Goal: Task Accomplishment & Management: Use online tool/utility

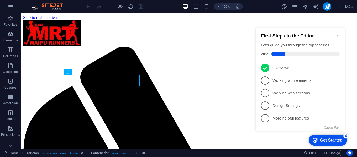
scroll to position [167, 0]
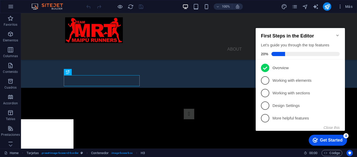
click at [336, 33] on icon "Minimize checklist" at bounding box center [338, 35] width 4 height 4
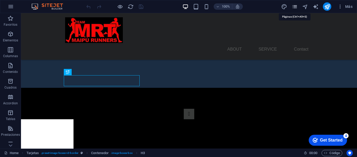
click at [296, 7] on icon "pages" at bounding box center [295, 7] width 6 height 6
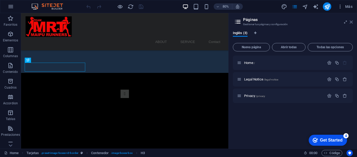
click at [352, 23] on icon at bounding box center [351, 22] width 3 height 4
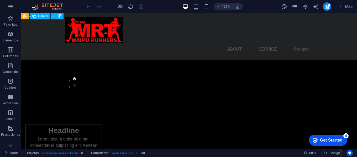
scroll to position [0, 0]
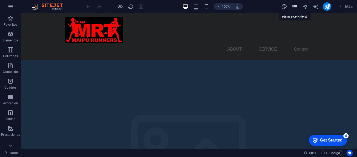
click at [292, 6] on icon "pages" at bounding box center [295, 7] width 6 height 6
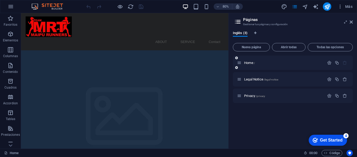
drag, startPoint x: 264, startPoint y: 49, endPoint x: 259, endPoint y: 58, distance: 10.2
click at [263, 49] on button "Nueva página" at bounding box center [251, 47] width 37 height 8
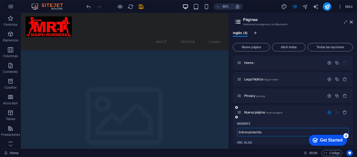
type input "Entrenamienti"
type input "/entrenamientio"
type input "Entrenamienti"
type input "/entrenamienti"
type input "Entrenamient"
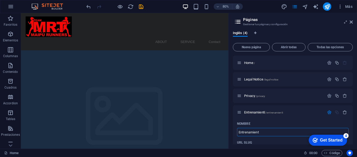
type input "/entrenamient"
type input "Entrenamiento"
type input "/entrenamiento"
type input "Entrenamiento"
click at [330, 111] on icon "button" at bounding box center [329, 112] width 4 height 4
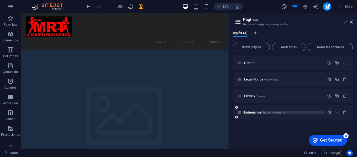
click at [256, 112] on span "Entrenamiento /entrenamiento" at bounding box center [264, 113] width 41 height 4
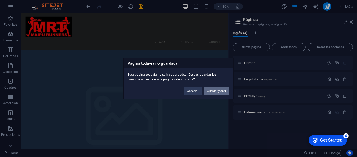
click at [211, 91] on button "Guardar y abrir" at bounding box center [217, 91] width 26 height 8
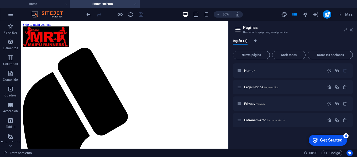
click at [351, 30] on icon at bounding box center [351, 30] width 3 height 4
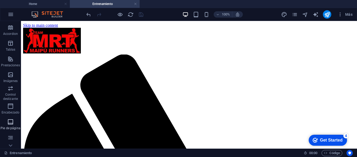
scroll to position [79, 0]
click at [13, 71] on icon "button" at bounding box center [10, 73] width 6 height 6
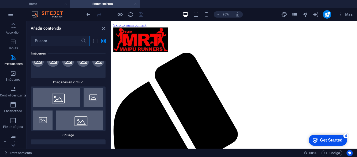
scroll to position [5265, 0]
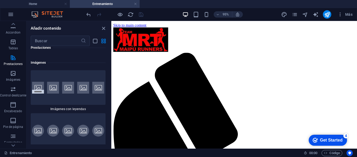
click at [328, 149] on div "Entrenamiento 00 : 00 Código" at bounding box center [178, 153] width 357 height 8
click at [331, 154] on span "Código" at bounding box center [332, 153] width 16 height 6
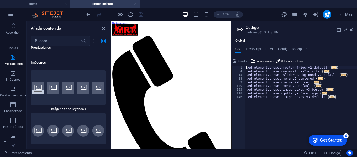
click at [274, 48] on ul "CSS JavaScript HTML Config Boilerplate" at bounding box center [294, 50] width 126 height 6
click at [337, 31] on icon at bounding box center [339, 30] width 4 height 4
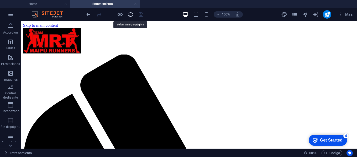
click at [133, 15] on icon "reload" at bounding box center [131, 15] width 6 height 6
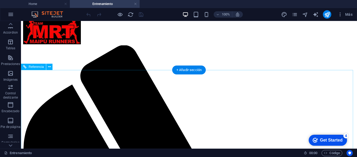
scroll to position [0, 0]
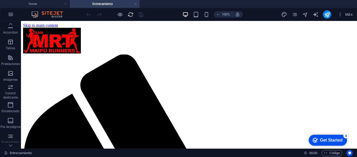
click at [129, 12] on icon "reload" at bounding box center [131, 15] width 6 height 6
click at [134, 11] on div at bounding box center [114, 14] width 59 height 8
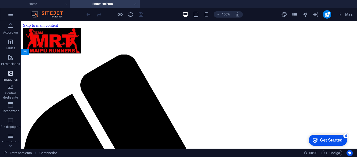
click at [8, 71] on icon "button" at bounding box center [10, 73] width 6 height 6
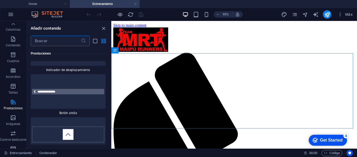
scroll to position [30, 0]
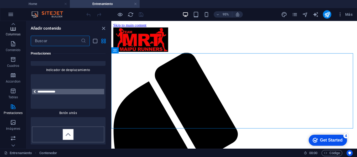
click at [11, 34] on p "Columnas" at bounding box center [13, 34] width 15 height 4
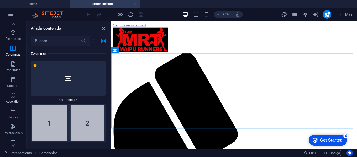
scroll to position [0, 0]
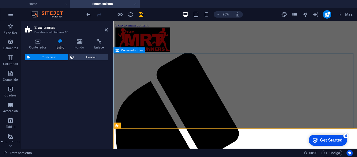
select select "rem"
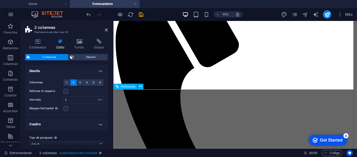
scroll to position [79, 0]
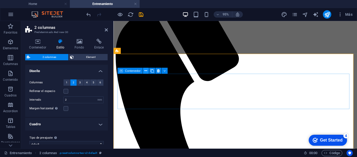
click at [146, 70] on icon at bounding box center [145, 70] width 3 height 5
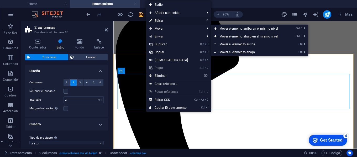
click at [163, 22] on link "⏎ Editar" at bounding box center [168, 21] width 45 height 8
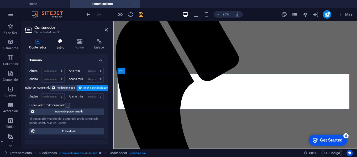
click at [60, 44] on icon at bounding box center [60, 41] width 16 height 5
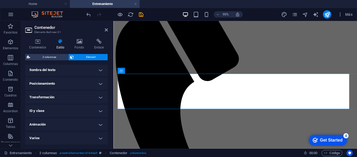
scroll to position [68, 0]
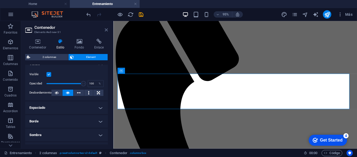
click at [107, 28] on icon at bounding box center [106, 30] width 3 height 4
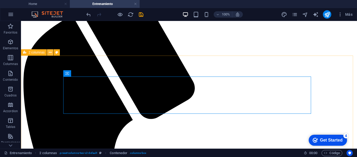
click at [49, 54] on icon at bounding box center [50, 53] width 3 height 6
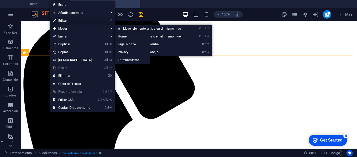
click at [74, 23] on link "⏎ Editar" at bounding box center [72, 21] width 45 height 8
select select "rem"
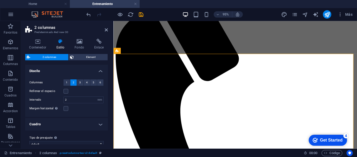
click at [74, 84] on button "2" at bounding box center [73, 83] width 7 height 6
click at [67, 84] on span "1" at bounding box center [67, 83] width 2 height 6
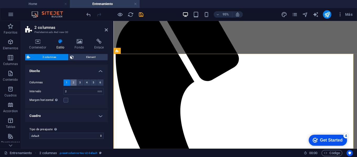
click at [72, 84] on button "2" at bounding box center [73, 83] width 7 height 6
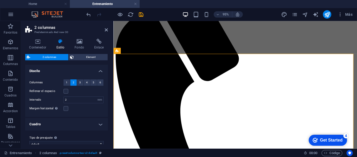
click at [108, 29] on aside "2 columnas Predeterminado #ed-new-30 Contenedor Estilo Fondo Enlace Tamaño Altu…" at bounding box center [67, 85] width 92 height 128
click at [107, 30] on icon at bounding box center [106, 30] width 3 height 4
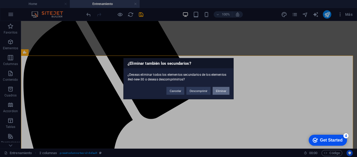
click at [218, 90] on button "Eliminar" at bounding box center [221, 91] width 17 height 8
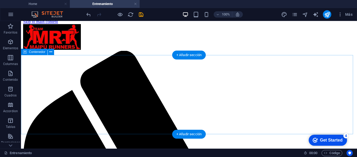
scroll to position [0, 0]
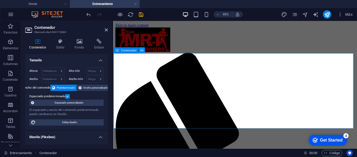
click at [140, 51] on button at bounding box center [142, 51] width 6 height 6
click at [62, 44] on h4 "Estilo" at bounding box center [61, 44] width 18 height 11
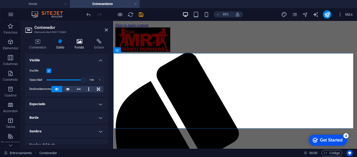
click at [77, 40] on icon at bounding box center [80, 41] width 18 height 5
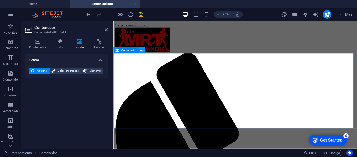
click at [143, 53] on icon at bounding box center [141, 50] width 3 height 5
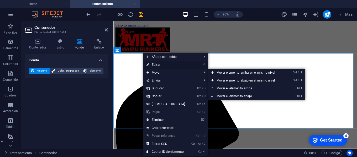
click at [156, 66] on link "⏎ Editar" at bounding box center [165, 65] width 45 height 8
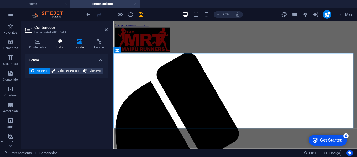
drag, startPoint x: 60, startPoint y: 36, endPoint x: 62, endPoint y: 41, distance: 6.1
click at [59, 35] on div "Contenedor Estilo Fondo Enlace Tamaño Altura Predeterminado px rem % vh vw Alto…" at bounding box center [66, 92] width 91 height 114
click at [62, 46] on h4 "Estilo" at bounding box center [61, 44] width 18 height 11
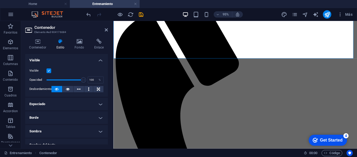
scroll to position [75, 0]
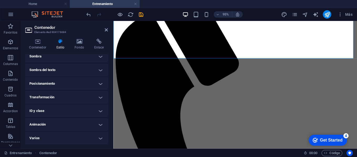
click at [74, 110] on h4 "ID y clase" at bounding box center [66, 111] width 83 height 13
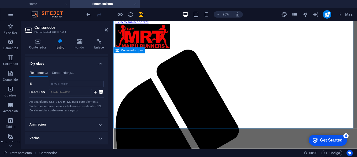
scroll to position [0, 0]
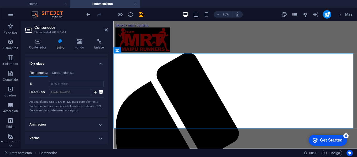
click at [105, 33] on header "Contenedor Elemento #ed-904176684" at bounding box center [66, 28] width 83 height 14
click at [107, 29] on icon at bounding box center [106, 30] width 3 height 4
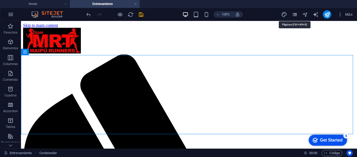
click at [296, 16] on icon "pages" at bounding box center [295, 15] width 6 height 6
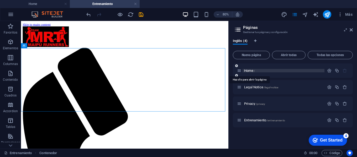
click at [253, 72] on span "Home /" at bounding box center [249, 71] width 11 height 4
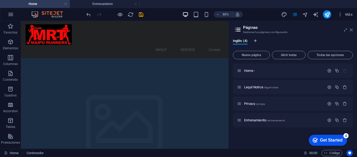
click at [351, 30] on icon at bounding box center [351, 30] width 3 height 4
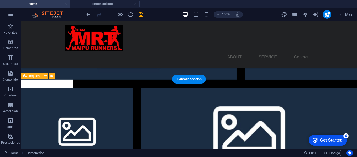
scroll to position [551, 0]
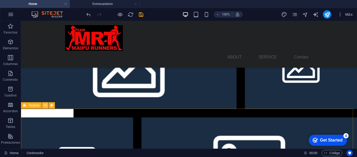
click at [44, 108] on icon at bounding box center [45, 106] width 3 height 6
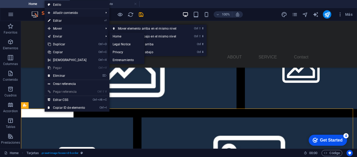
click at [74, 19] on link "⏎ Editar" at bounding box center [67, 21] width 45 height 8
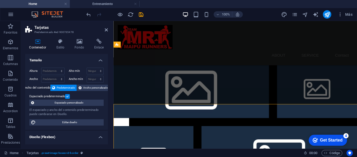
select select "rem"
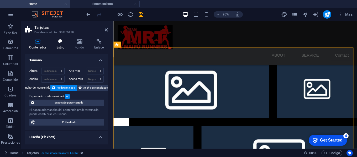
click at [62, 41] on icon at bounding box center [60, 41] width 16 height 5
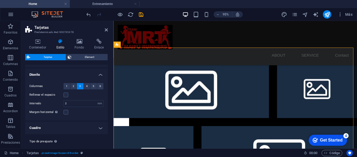
scroll to position [61, 0]
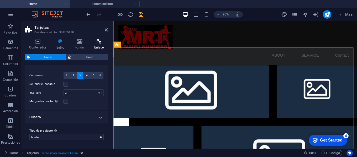
click at [101, 44] on h4 "Enlace" at bounding box center [99, 44] width 18 height 11
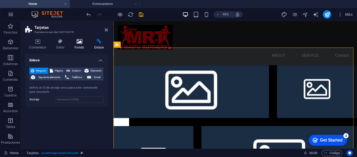
click at [81, 44] on h4 "Fondo" at bounding box center [81, 44] width 20 height 11
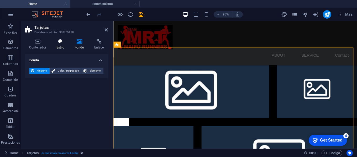
click at [67, 46] on h4 "Estilo" at bounding box center [61, 44] width 18 height 11
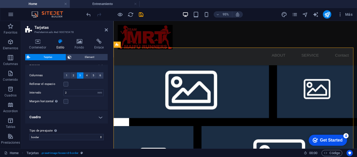
click at [67, 117] on h4 "Cuadro" at bounding box center [66, 117] width 83 height 13
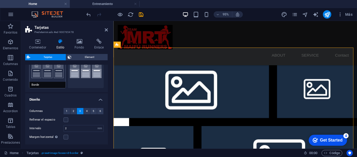
scroll to position [0, 0]
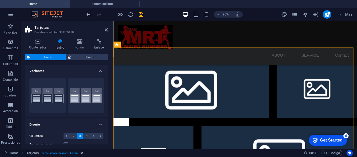
click at [42, 36] on div "Contenedor Estilo Fondo Enlace Tamaño Altura Predeterminado px rem % vh vw Alto…" at bounding box center [66, 92] width 91 height 114
click at [40, 40] on icon at bounding box center [37, 41] width 25 height 5
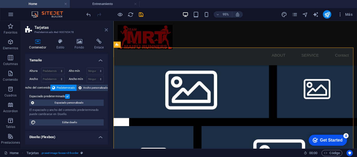
click at [107, 31] on icon at bounding box center [106, 30] width 3 height 4
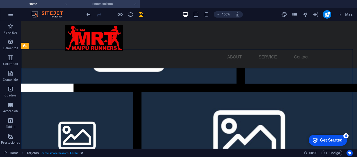
click at [107, 5] on h4 "Entrenamiento" at bounding box center [105, 4] width 70 height 6
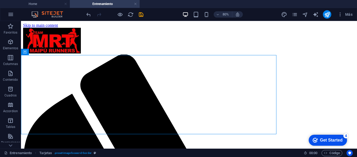
scroll to position [0, 0]
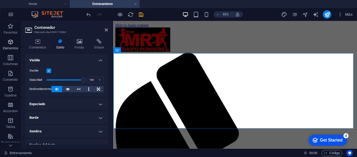
click at [11, 40] on icon "button" at bounding box center [10, 42] width 6 height 6
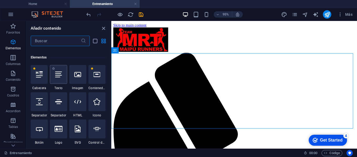
scroll to position [99, 0]
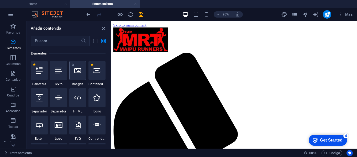
click at [80, 75] on div at bounding box center [77, 70] width 17 height 19
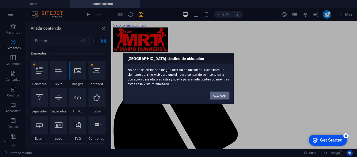
click at [218, 96] on button "ACEPTAR" at bounding box center [220, 96] width 20 height 8
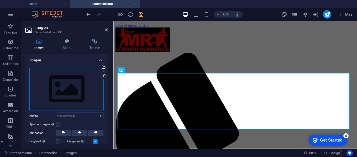
click at [75, 86] on div "Arrastra archivos aquí, haz clic para escoger archivos o selecciona archivos de…" at bounding box center [66, 89] width 74 height 43
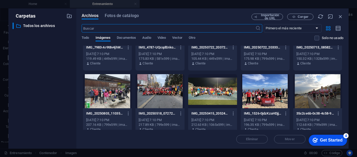
scroll to position [158, 0]
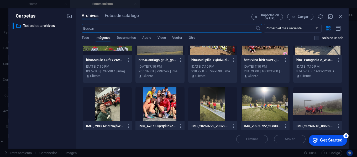
click at [302, 99] on div at bounding box center [317, 104] width 49 height 34
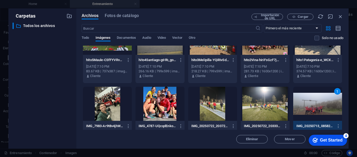
click at [308, 111] on div "1" at bounding box center [317, 104] width 49 height 34
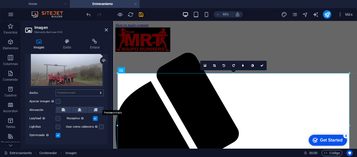
scroll to position [25, 0]
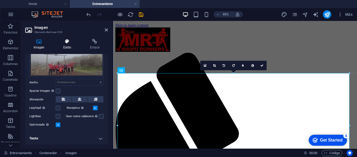
click at [66, 42] on icon at bounding box center [67, 41] width 25 height 5
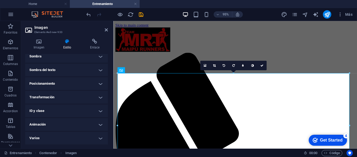
scroll to position [0, 0]
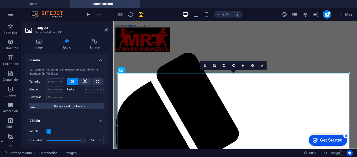
click at [87, 85] on div "Reducir" at bounding box center [85, 89] width 37 height 8
click at [86, 83] on icon at bounding box center [85, 81] width 4 height 6
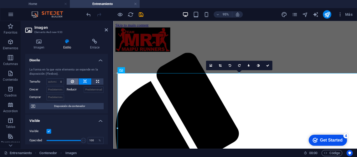
click at [75, 82] on button at bounding box center [73, 81] width 12 height 6
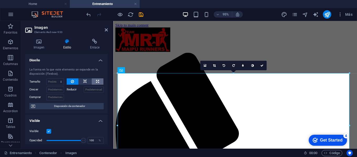
click at [94, 81] on button at bounding box center [98, 81] width 12 height 6
type input "100"
select select "%"
click at [73, 83] on icon at bounding box center [72, 81] width 3 height 6
select select "DISABLED_OPTION_VALUE"
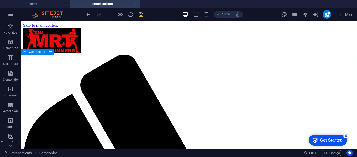
click at [7, 43] on icon "button" at bounding box center [10, 42] width 6 height 6
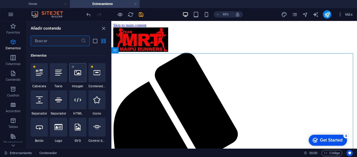
scroll to position [99, 0]
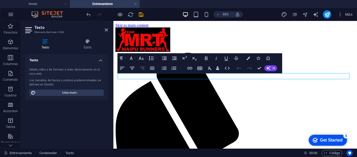
click at [139, 67] on button "Align Right" at bounding box center [141, 69] width 9 height 10
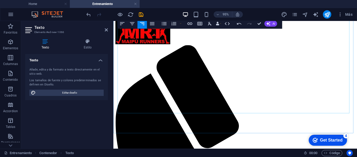
scroll to position [0, 0]
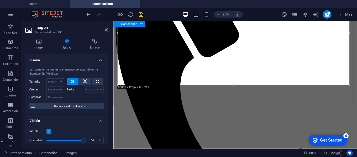
scroll to position [74, 0]
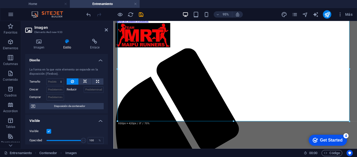
scroll to position [0, 0]
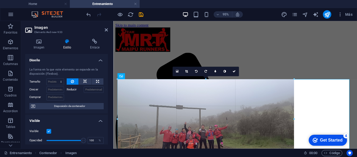
drag, startPoint x: 349, startPoint y: 79, endPoint x: 107, endPoint y: 65, distance: 242.7
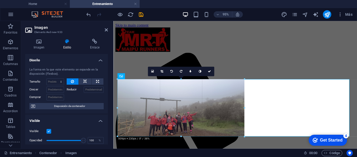
drag, startPoint x: 294, startPoint y: 80, endPoint x: 86, endPoint y: 82, distance: 208.5
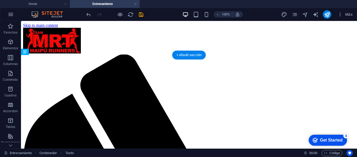
drag, startPoint x: 278, startPoint y: 77, endPoint x: 272, endPoint y: 102, distance: 25.5
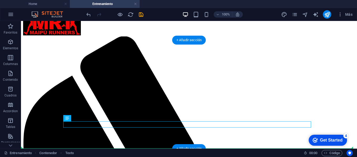
scroll to position [19, 0]
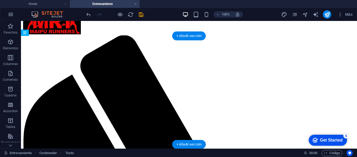
drag, startPoint x: 274, startPoint y: 140, endPoint x: 268, endPoint y: 106, distance: 34.3
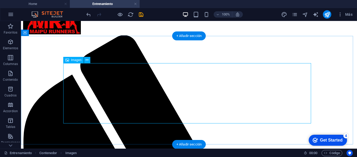
drag, startPoint x: 307, startPoint y: 94, endPoint x: 224, endPoint y: 98, distance: 83.3
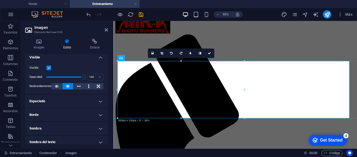
scroll to position [57, 0]
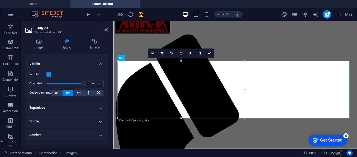
click at [96, 115] on h4 "Borde" at bounding box center [66, 121] width 83 height 13
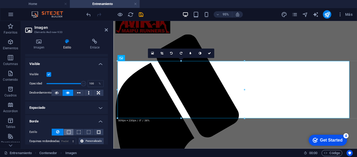
click at [70, 134] on span at bounding box center [69, 132] width 4 height 4
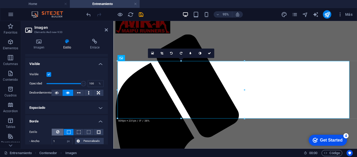
click at [59, 133] on icon at bounding box center [57, 132] width 3 height 6
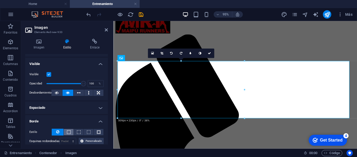
click at [67, 133] on span at bounding box center [69, 132] width 4 height 4
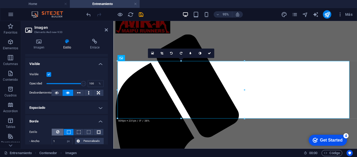
click at [59, 133] on icon at bounding box center [57, 132] width 3 height 6
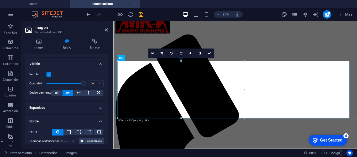
click at [95, 119] on h4 "Borde" at bounding box center [66, 119] width 83 height 9
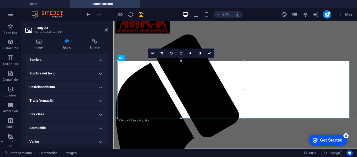
scroll to position [136, 0]
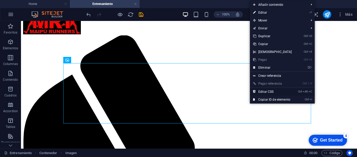
click at [277, 91] on link "Ctrl Alt C Editar CSS" at bounding box center [272, 92] width 45 height 8
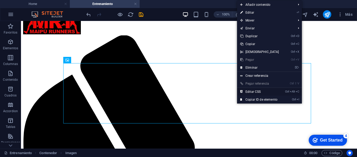
click at [254, 92] on link "Ctrl Alt C Editar CSS" at bounding box center [259, 92] width 45 height 8
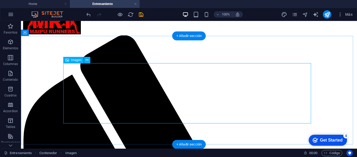
drag, startPoint x: 286, startPoint y: 72, endPoint x: 275, endPoint y: 76, distance: 11.9
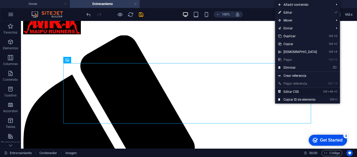
click at [297, 91] on link "Ctrl Alt C Editar CSS" at bounding box center [297, 92] width 45 height 8
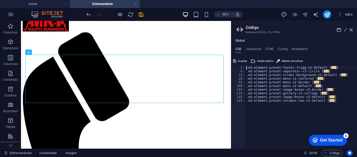
click at [331, 68] on span "..." at bounding box center [333, 67] width 5 height 3
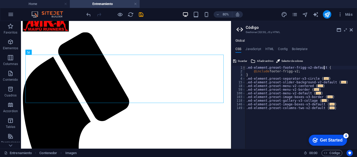
click at [243, 69] on span at bounding box center [244, 68] width 3 height 4
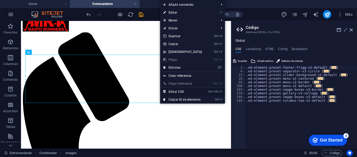
click at [177, 91] on link "Ctrl Alt C Editar CSS" at bounding box center [182, 92] width 45 height 8
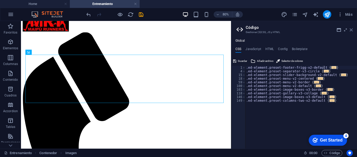
click at [350, 29] on icon at bounding box center [351, 30] width 3 height 4
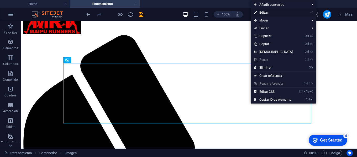
click at [285, 13] on link "⏎ Editar" at bounding box center [273, 13] width 45 height 8
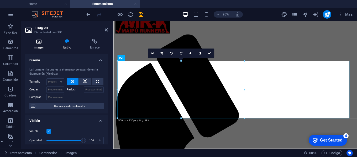
click at [37, 44] on h4 "Imagen" at bounding box center [40, 44] width 30 height 11
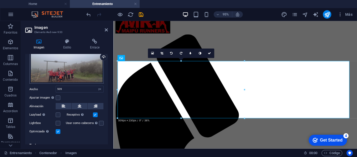
scroll to position [25, 0]
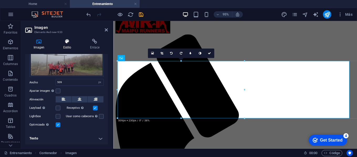
click at [67, 47] on h4 "Estilo" at bounding box center [68, 44] width 27 height 11
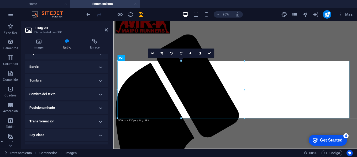
scroll to position [136, 0]
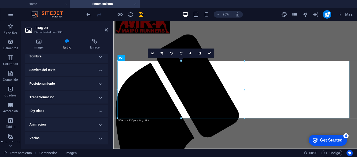
click at [80, 121] on h4 "Animación" at bounding box center [66, 124] width 83 height 13
click at [80, 121] on h4 "Animación" at bounding box center [66, 122] width 83 height 9
click at [136, 2] on link at bounding box center [135, 4] width 3 height 5
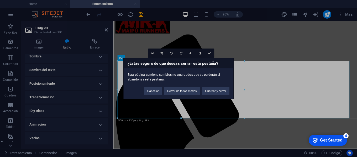
drag, startPoint x: 178, startPoint y: 126, endPoint x: 67, endPoint y: 111, distance: 111.3
click at [178, 126] on div "¿Estás seguro de que deseas cerrar esta pestaña? Esta página contiene cambios n…" at bounding box center [178, 78] width 357 height 157
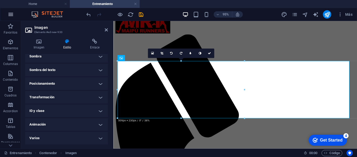
click at [9, 15] on icon "button" at bounding box center [11, 14] width 6 height 6
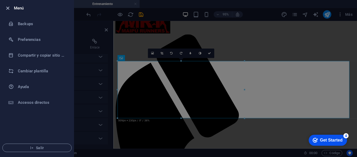
click at [8, 8] on icon "button" at bounding box center [8, 8] width 6 height 6
